Goal: Task Accomplishment & Management: Complete application form

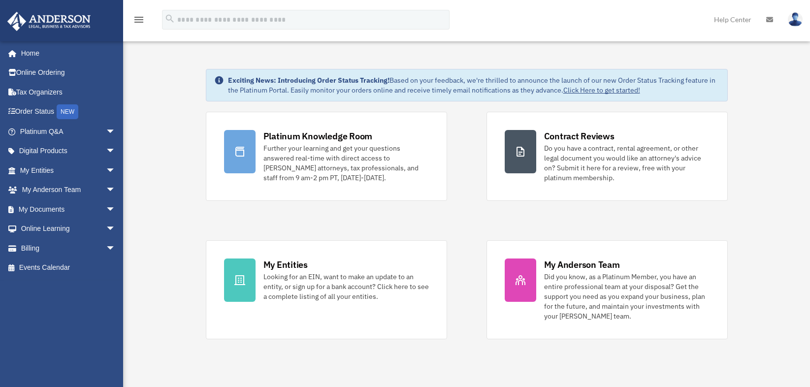
scroll to position [49, 0]
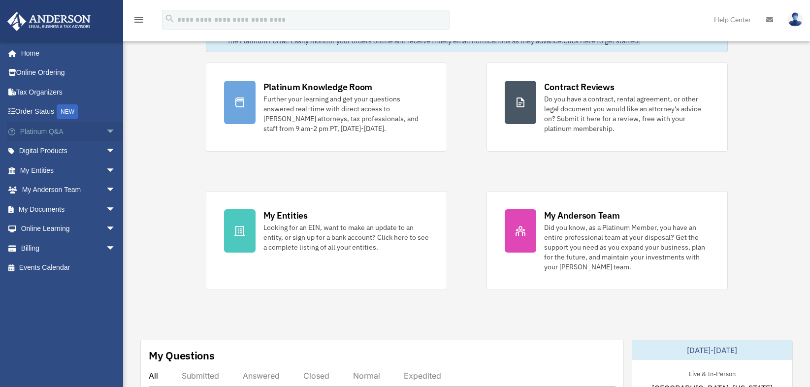
click at [106, 133] on span "arrow_drop_down" at bounding box center [116, 132] width 20 height 20
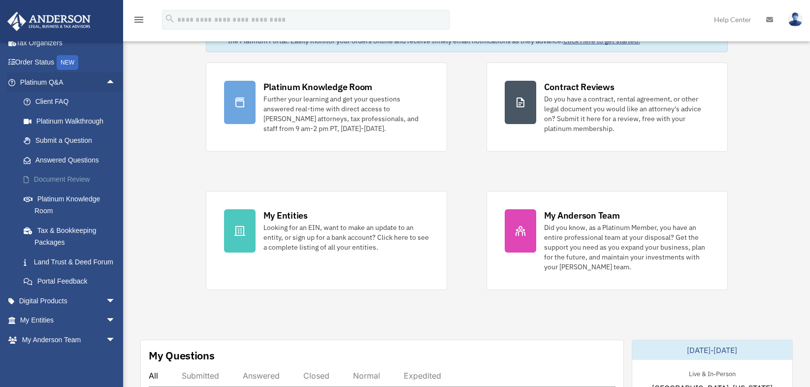
click at [57, 178] on link "Document Review" at bounding box center [72, 180] width 117 height 20
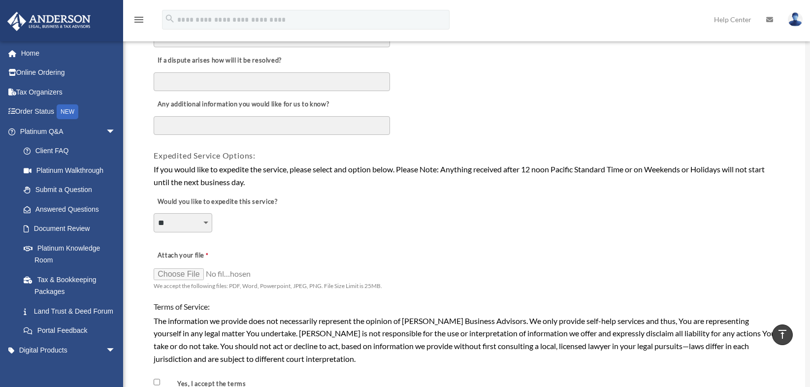
scroll to position [591, 0]
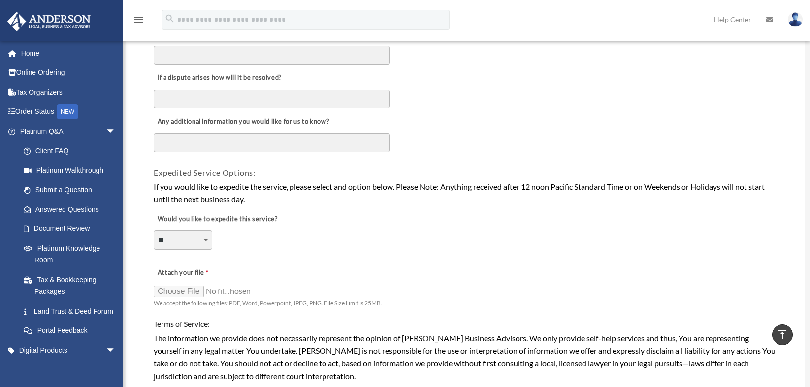
click at [280, 138] on textarea "Any additional information you would like for us to know?" at bounding box center [272, 143] width 236 height 19
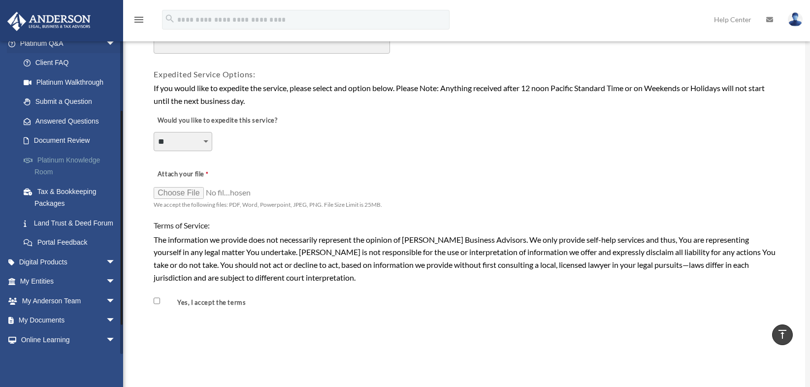
scroll to position [99, 0]
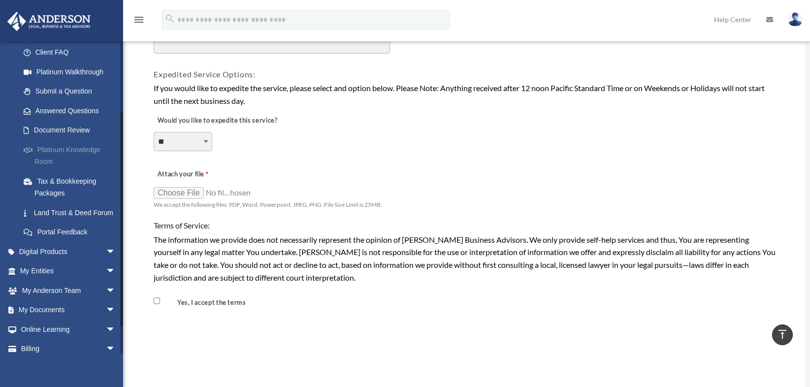
click at [54, 161] on link "Platinum Knowledge Room" at bounding box center [72, 156] width 117 height 32
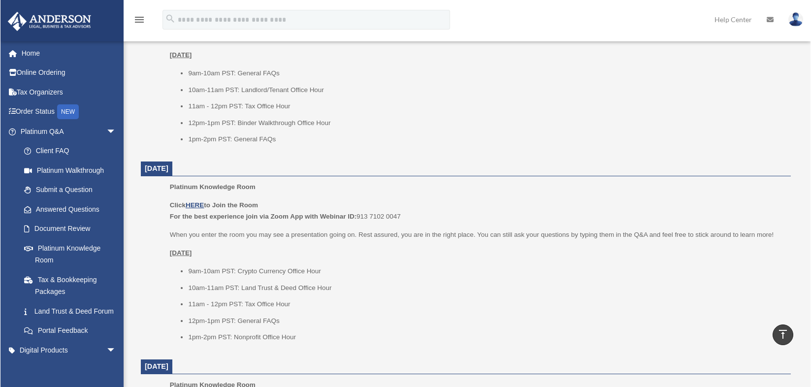
scroll to position [694, 0]
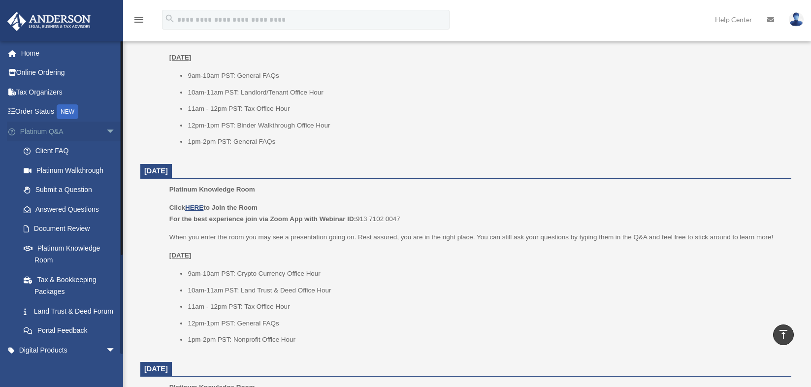
click at [106, 131] on span "arrow_drop_down" at bounding box center [116, 132] width 20 height 20
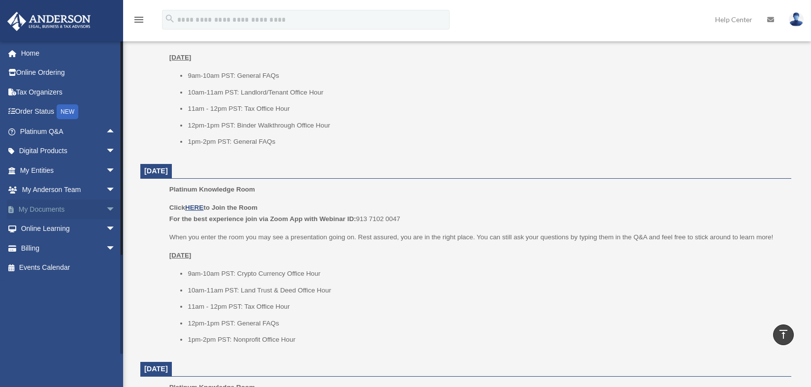
click at [106, 210] on span "arrow_drop_down" at bounding box center [116, 210] width 20 height 20
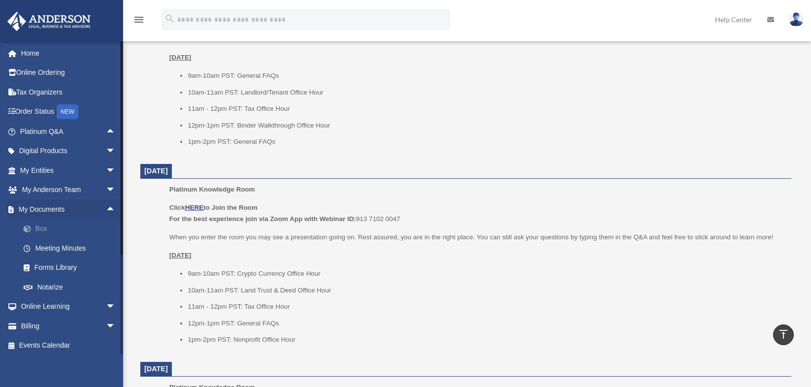
click at [42, 230] on link "Box" at bounding box center [72, 229] width 117 height 20
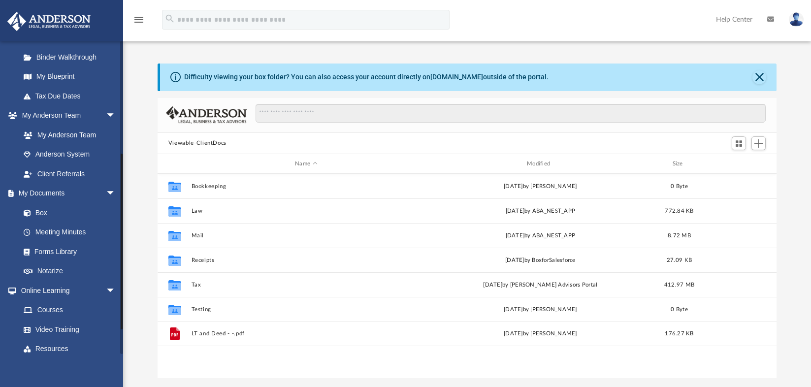
scroll to position [197, 0]
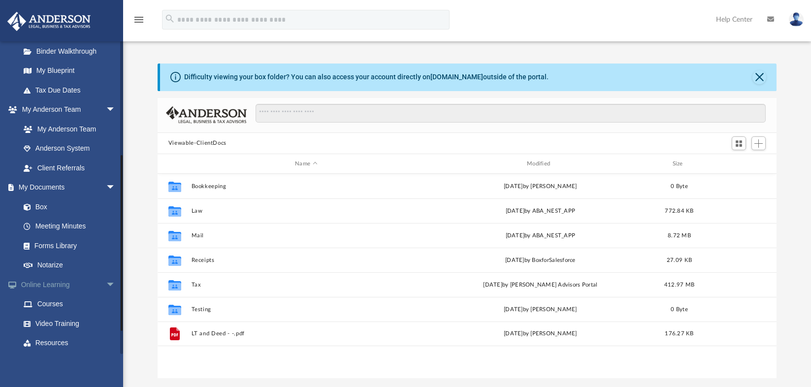
click at [106, 285] on span "arrow_drop_down" at bounding box center [116, 285] width 20 height 20
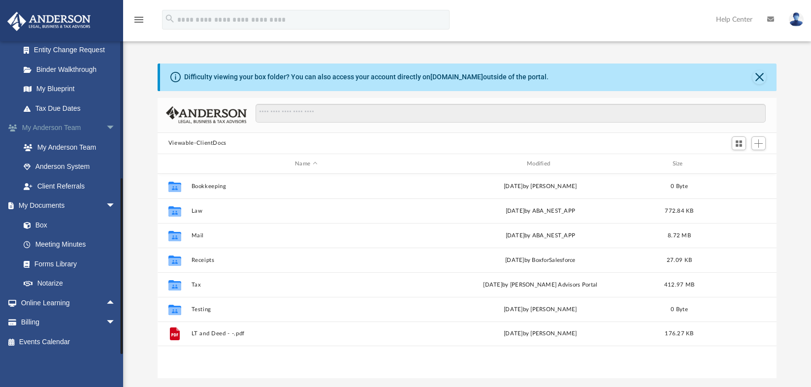
click at [106, 202] on span "arrow_drop_down" at bounding box center [116, 206] width 20 height 20
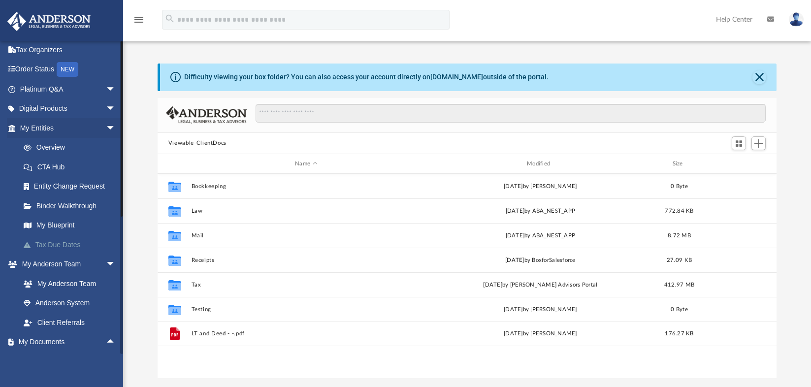
scroll to position [0, 0]
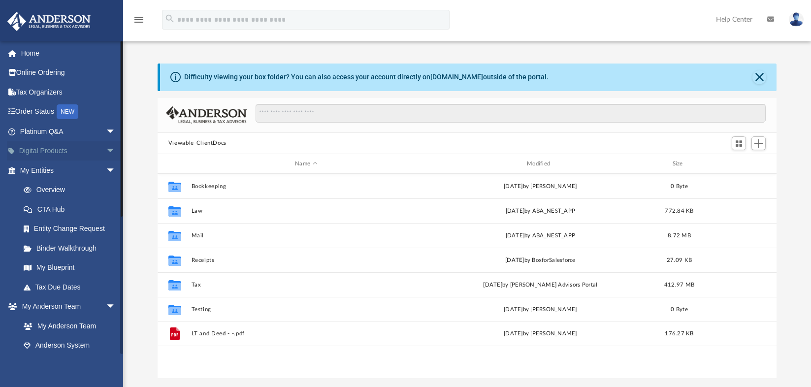
click at [106, 151] on span "arrow_drop_down" at bounding box center [116, 151] width 20 height 20
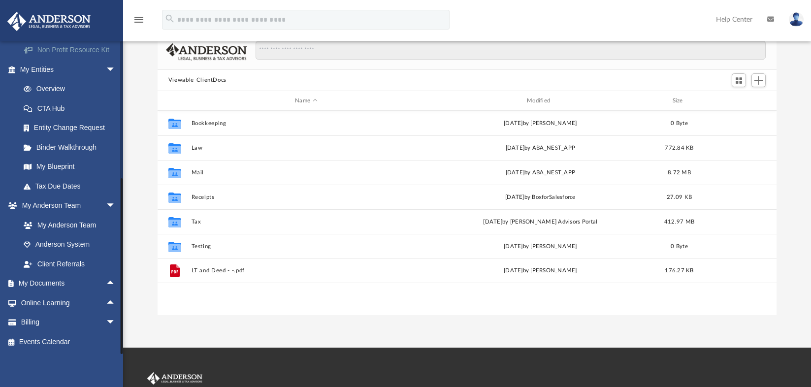
scroll to position [197, 0]
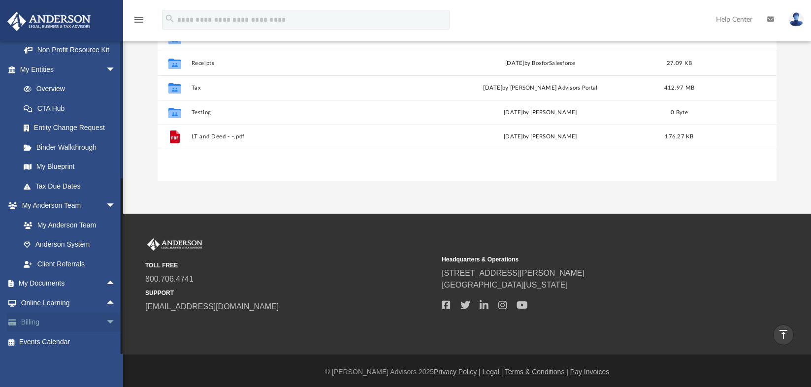
click at [106, 318] on span "arrow_drop_down" at bounding box center [116, 323] width 20 height 20
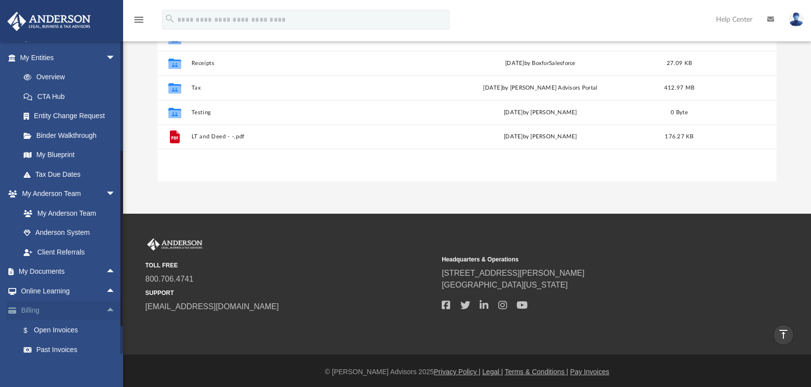
scroll to position [289, 0]
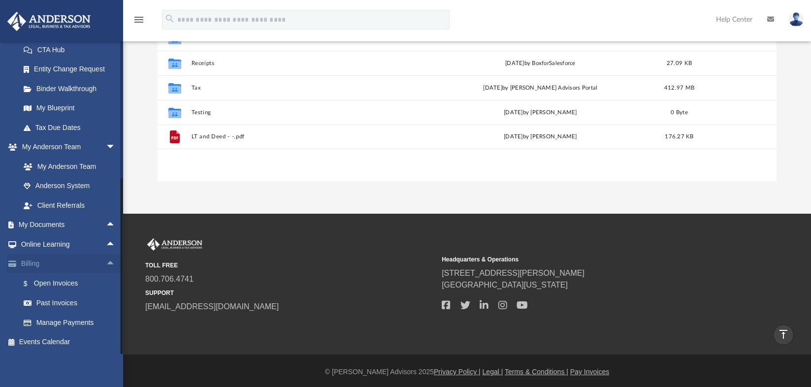
click at [106, 262] on span "arrow_drop_up" at bounding box center [116, 264] width 20 height 20
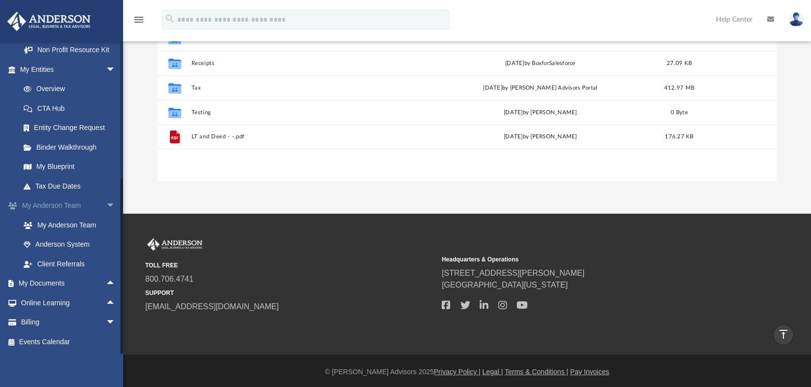
click at [106, 209] on span "arrow_drop_down" at bounding box center [116, 206] width 20 height 20
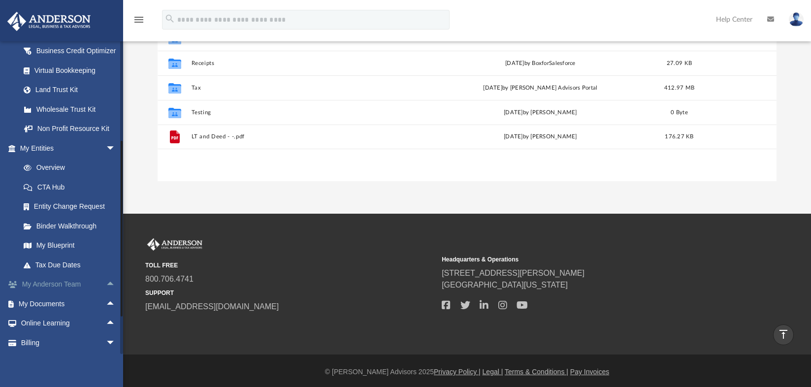
scroll to position [122, 0]
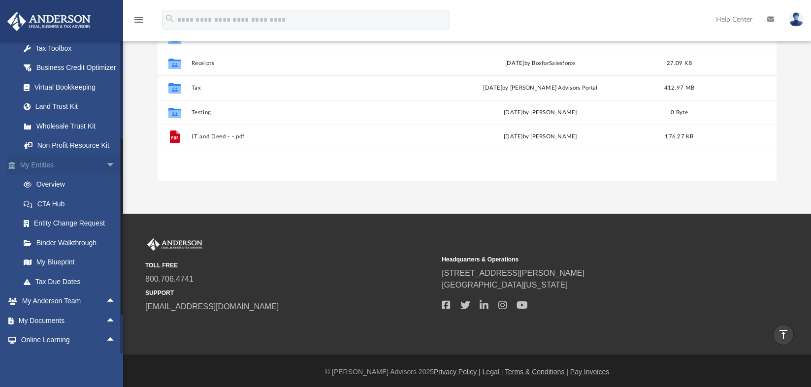
click at [106, 175] on span "arrow_drop_down" at bounding box center [116, 165] width 20 height 20
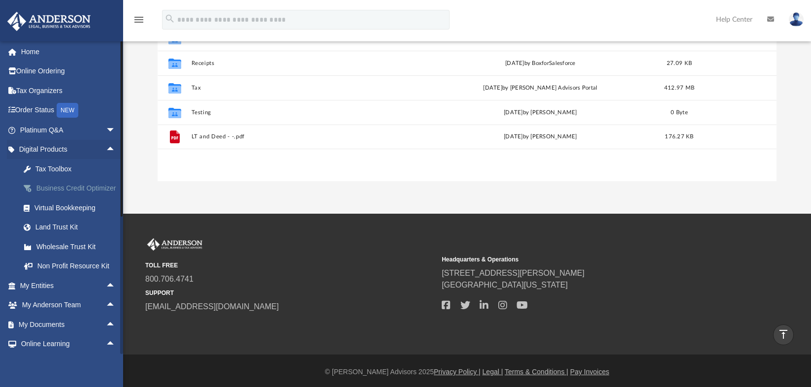
scroll to position [0, 0]
click at [106, 155] on span "arrow_drop_up" at bounding box center [116, 151] width 20 height 20
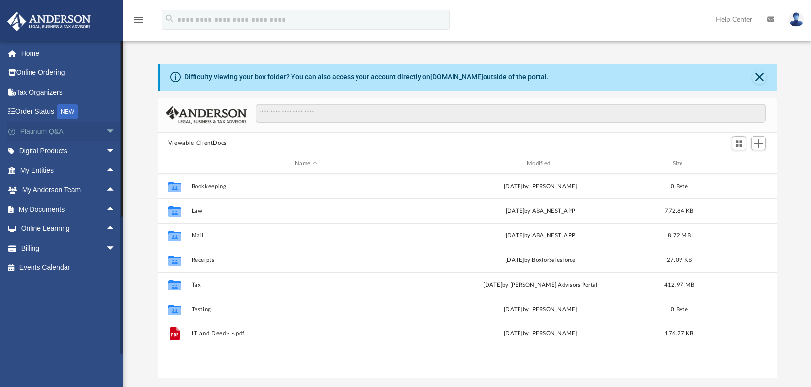
click at [106, 137] on span "arrow_drop_down" at bounding box center [116, 132] width 20 height 20
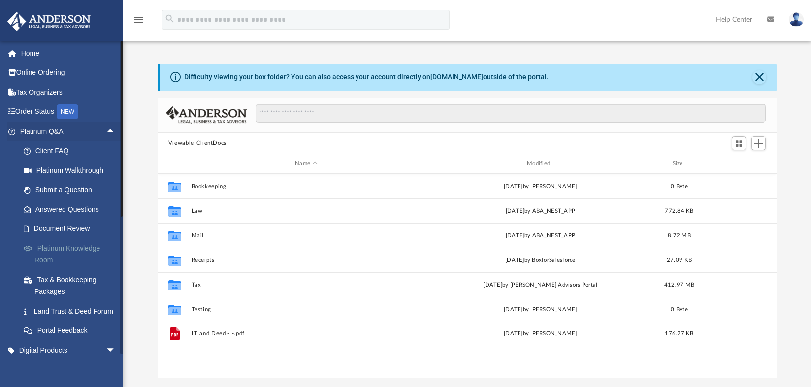
click at [76, 252] on link "Platinum Knowledge Room" at bounding box center [72, 254] width 117 height 32
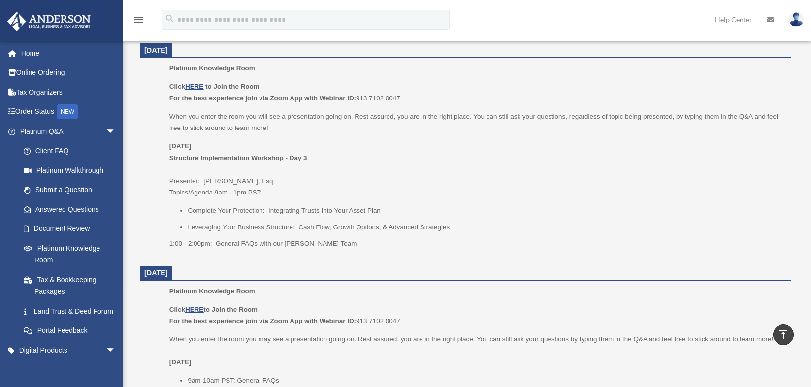
scroll to position [345, 0]
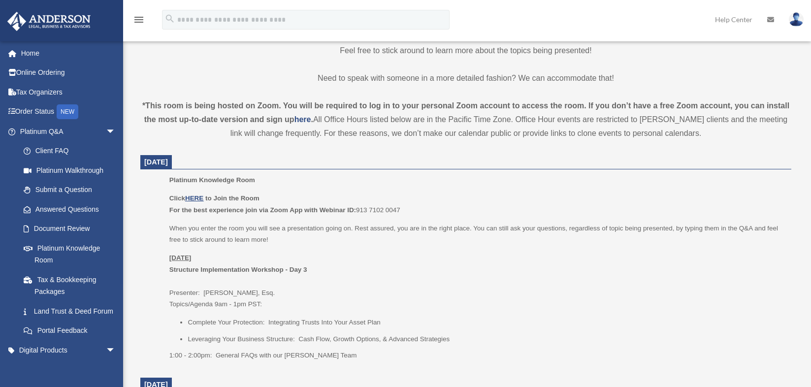
scroll to position [394, 0]
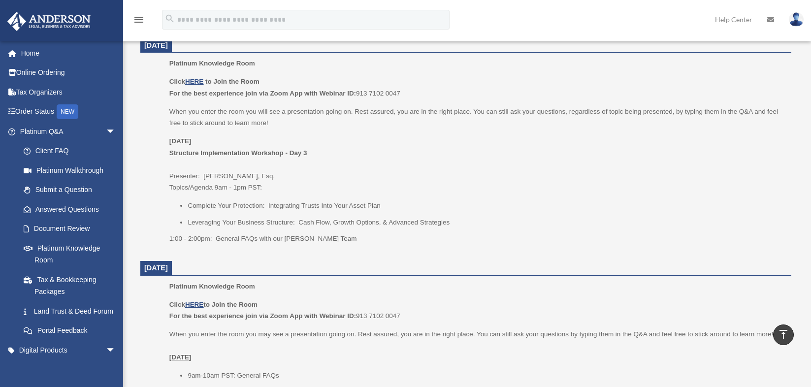
click at [191, 76] on p "Click HERE to Join the Room For the best experience join via Zoom App with Webi…" at bounding box center [476, 87] width 615 height 23
click at [195, 82] on u "HERE" at bounding box center [194, 81] width 18 height 7
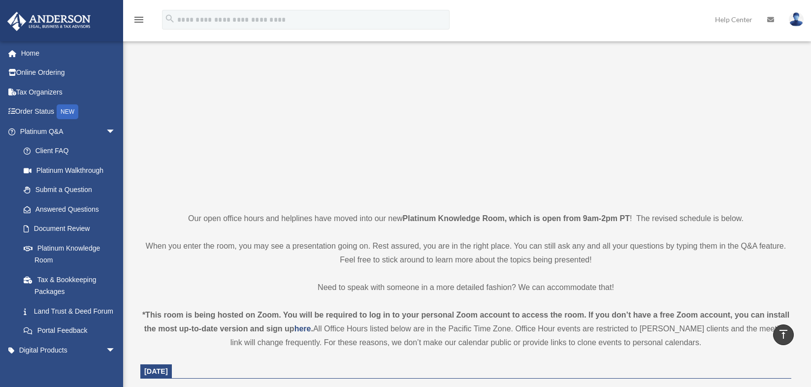
scroll to position [0, 0]
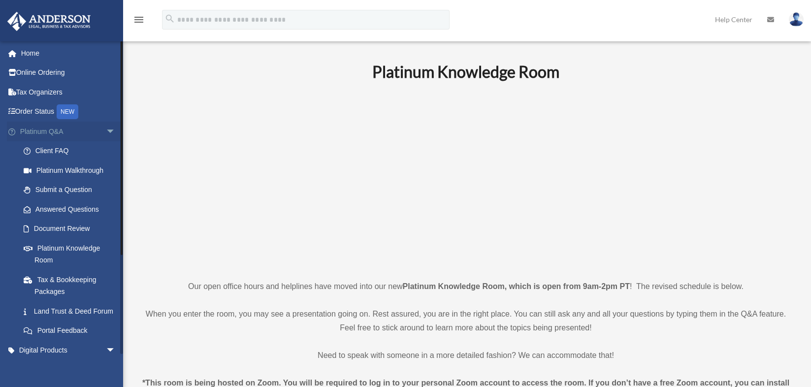
click at [109, 131] on span "arrow_drop_down" at bounding box center [116, 132] width 20 height 20
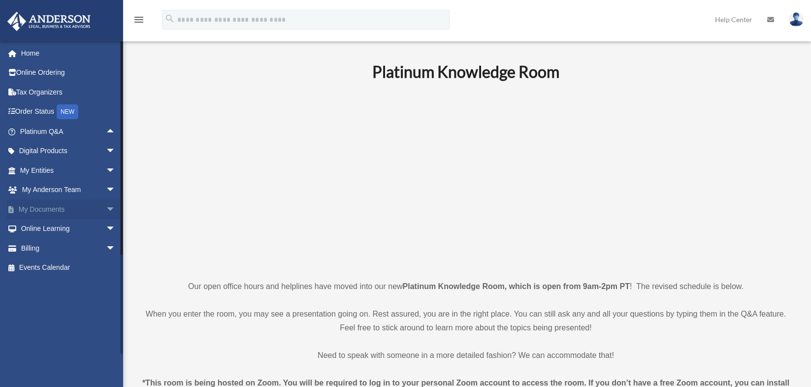
click at [106, 211] on span "arrow_drop_down" at bounding box center [116, 210] width 20 height 20
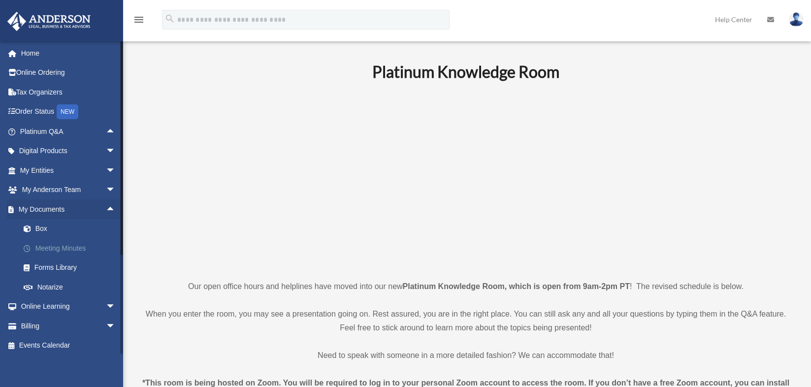
click at [66, 248] on link "Meeting Minutes" at bounding box center [72, 248] width 117 height 20
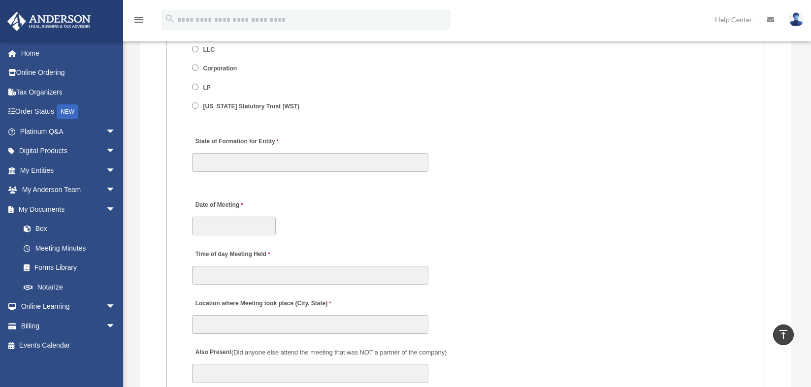
scroll to position [1281, 0]
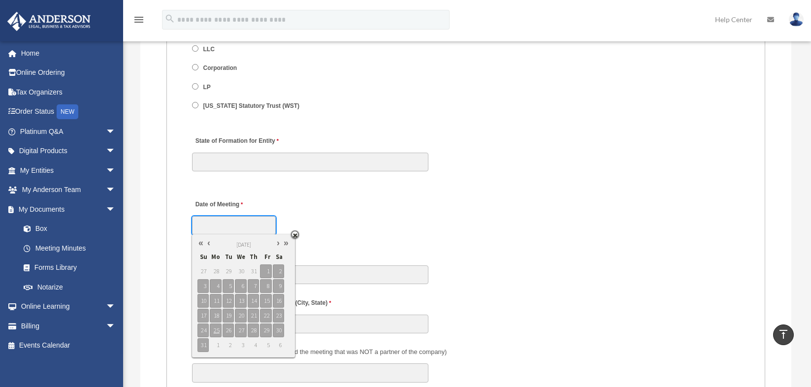
click at [255, 229] on input "Date of Meeting" at bounding box center [234, 225] width 84 height 19
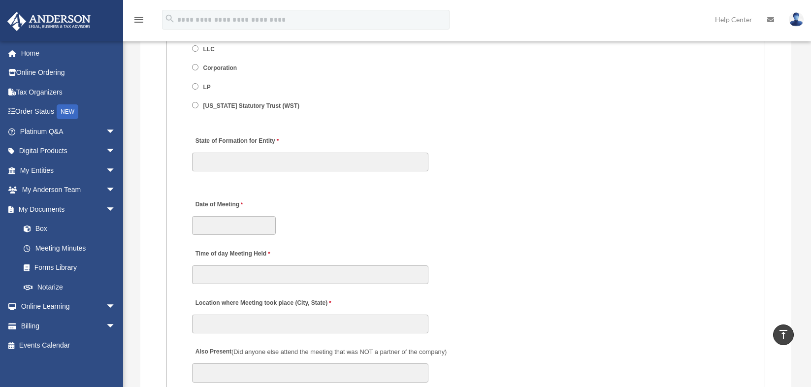
click at [489, 228] on div "Date of Meeting" at bounding box center [466, 214] width 550 height 43
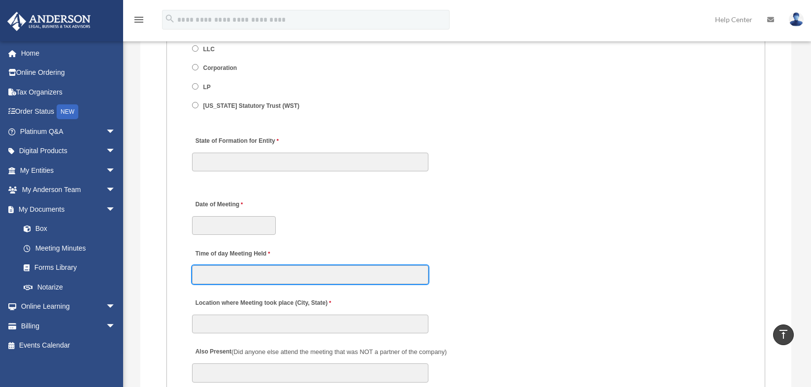
click at [353, 274] on input "Time of day Meeting Held" at bounding box center [310, 275] width 236 height 19
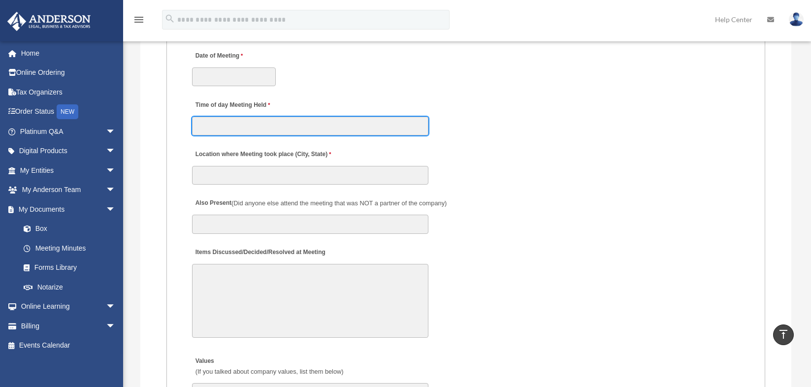
scroll to position [1478, 0]
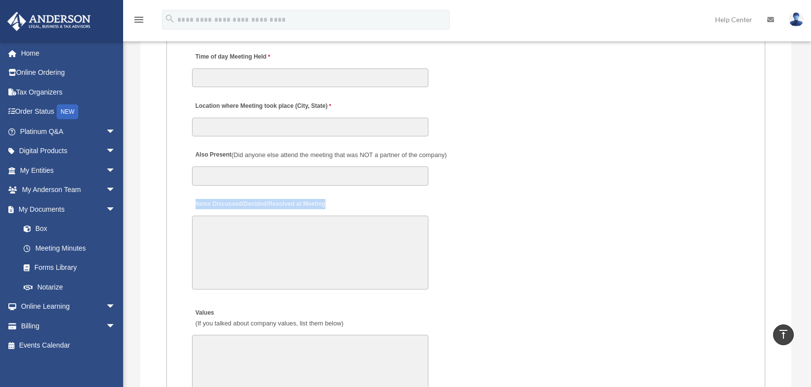
drag, startPoint x: 194, startPoint y: 205, endPoint x: 331, endPoint y: 204, distance: 137.0
click at [331, 204] on div "Items Discussed/Decided/Resolved at Meeting 30000 characters left." at bounding box center [466, 244] width 550 height 102
click at [321, 229] on textarea "Items Discussed/Decided/Resolved at Meeting" at bounding box center [310, 253] width 236 height 74
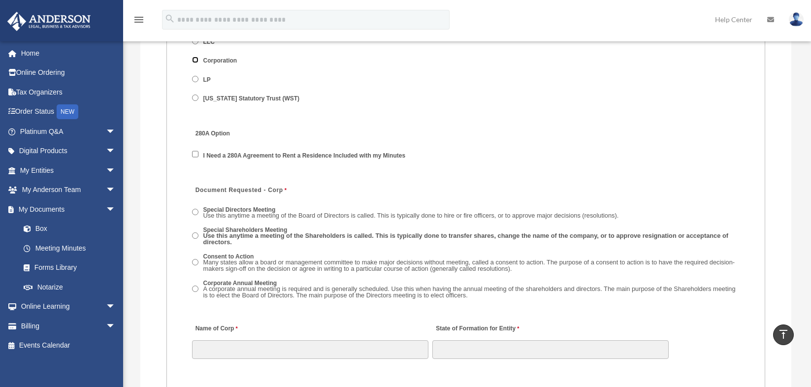
scroll to position [1281, 0]
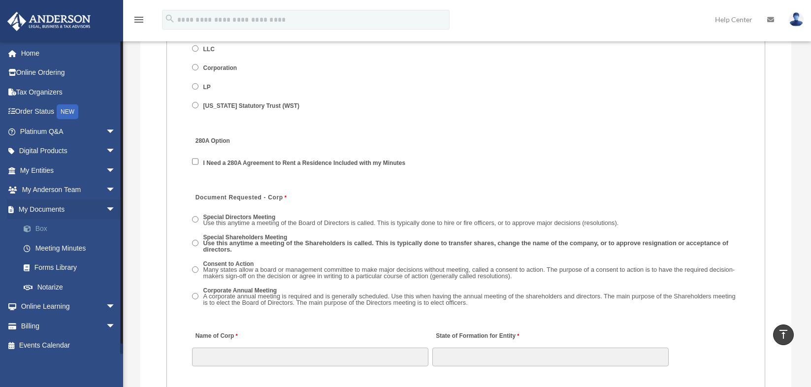
click at [36, 230] on link "Box" at bounding box center [72, 229] width 117 height 20
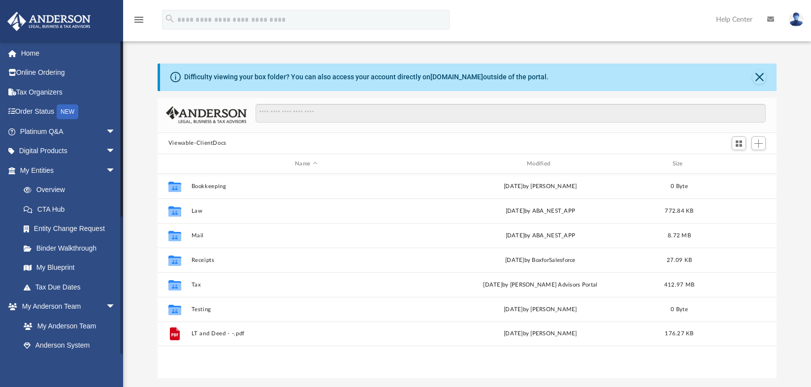
scroll to position [217, 612]
click at [106, 171] on span "arrow_drop_down" at bounding box center [116, 171] width 20 height 20
click at [106, 267] on span "arrow_drop_down" at bounding box center [116, 268] width 20 height 20
click at [106, 190] on span "arrow_drop_down" at bounding box center [116, 190] width 20 height 20
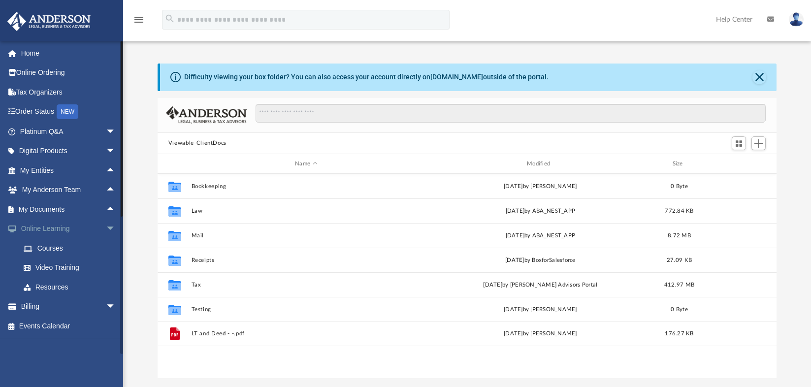
click at [106, 231] on span "arrow_drop_down" at bounding box center [116, 229] width 20 height 20
